Goal: Register for event/course

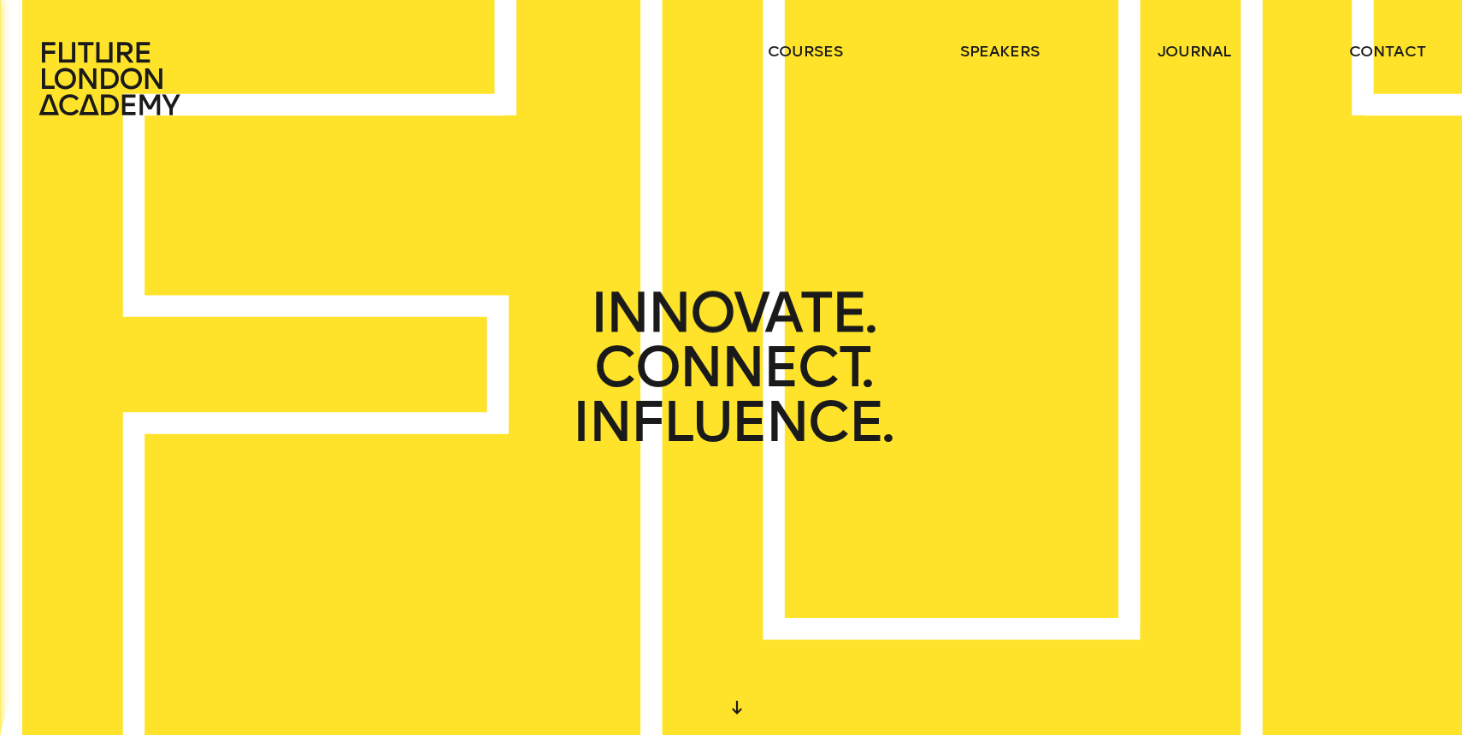
click at [826, 36] on header "courses speakers journal contact" at bounding box center [731, 58] width 1462 height 116
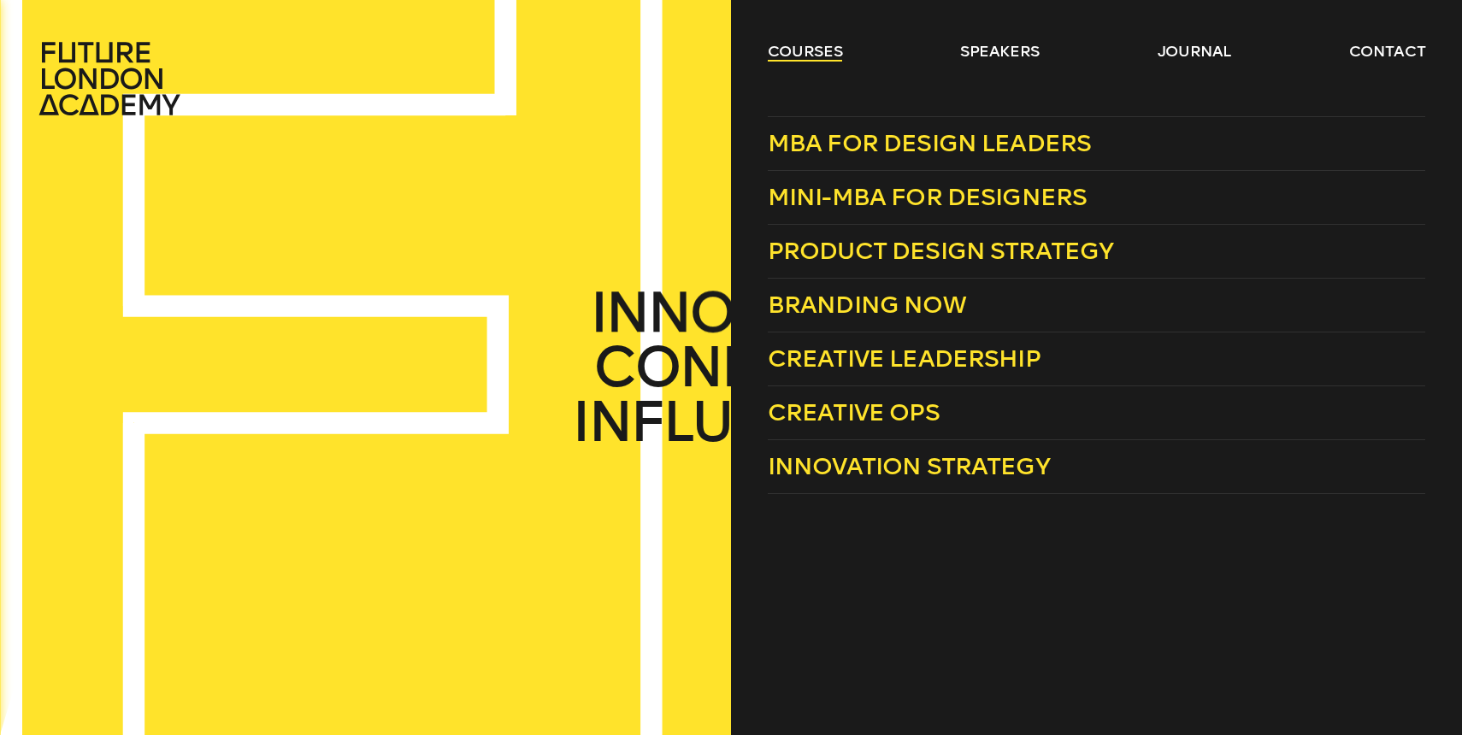
click at [826, 43] on link "courses" at bounding box center [805, 51] width 75 height 21
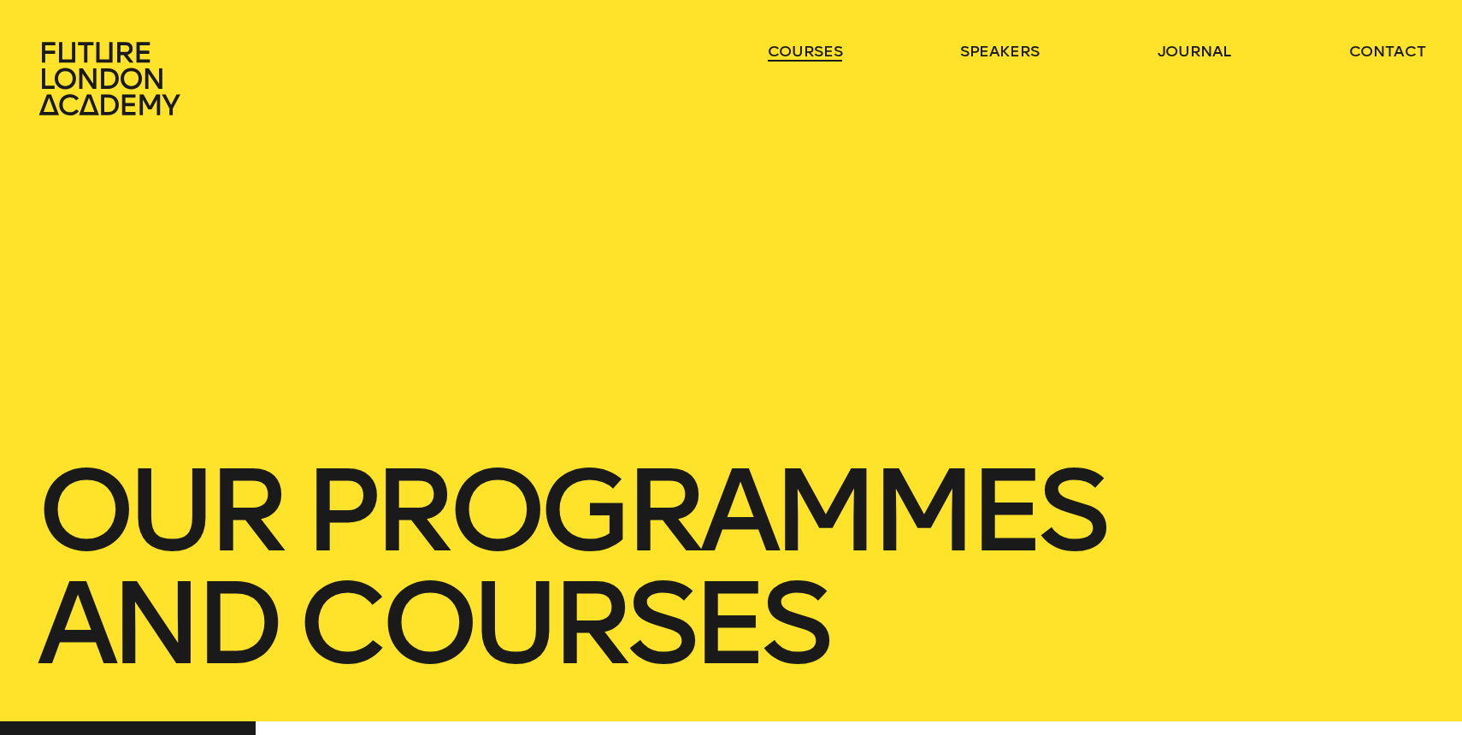
click at [826, 43] on link "courses" at bounding box center [805, 51] width 75 height 21
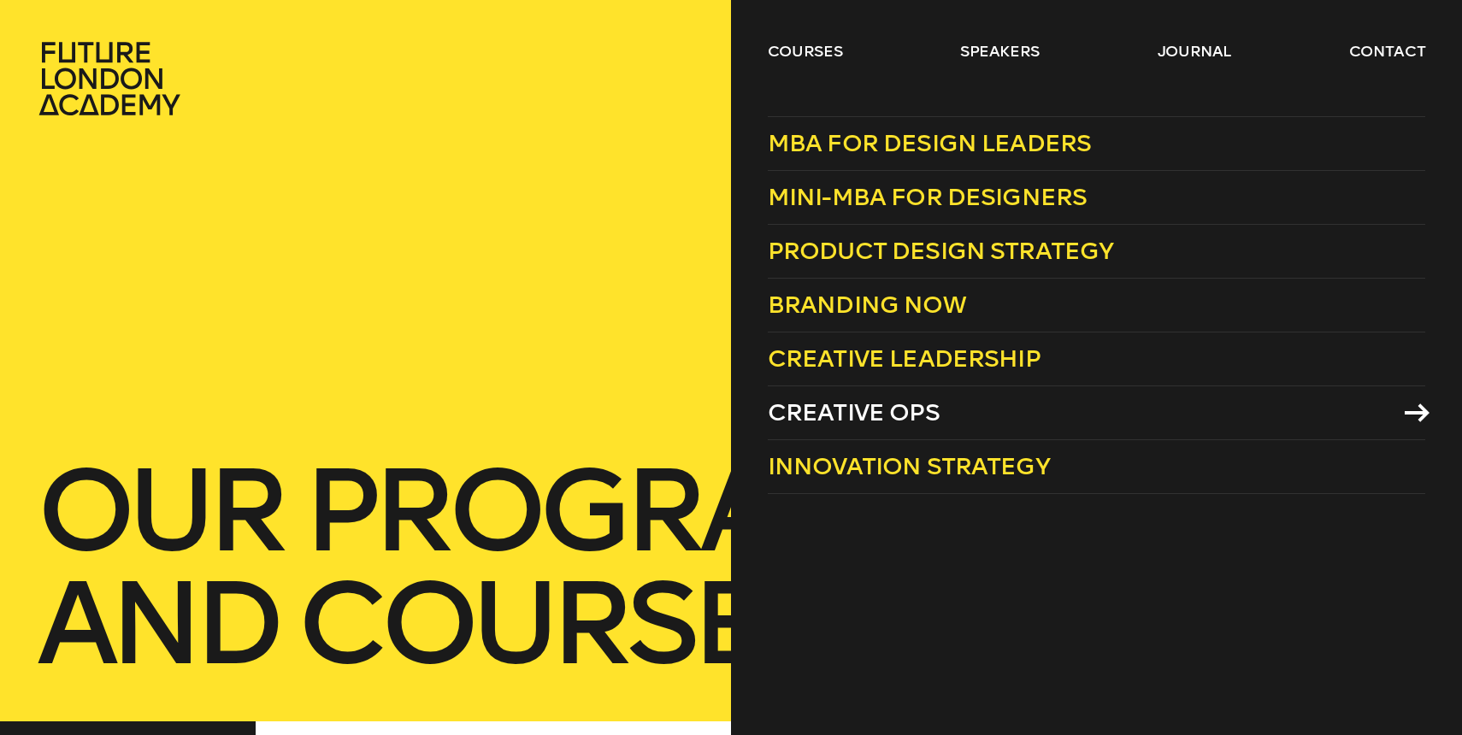
click at [845, 405] on span "Creative Ops" at bounding box center [854, 412] width 172 height 28
